Goal: Information Seeking & Learning: Learn about a topic

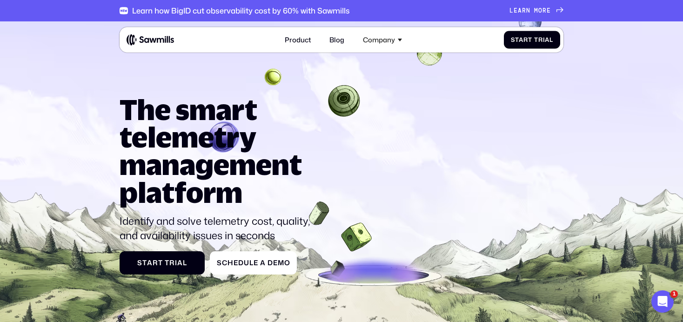
click at [539, 12] on span "o" at bounding box center [540, 10] width 4 height 7
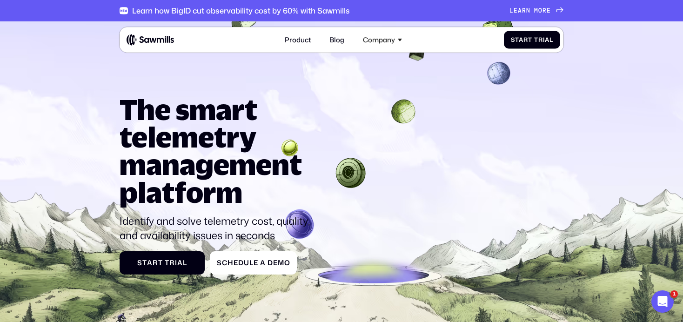
click at [523, 7] on div "L e a r n m o r e L e a r n m o r e" at bounding box center [530, 10] width 41 height 7
